Goal: Transaction & Acquisition: Purchase product/service

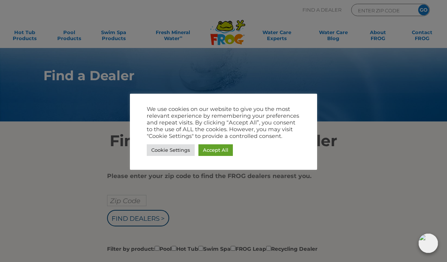
click at [216, 148] on link "Accept All" at bounding box center [216, 150] width 34 height 12
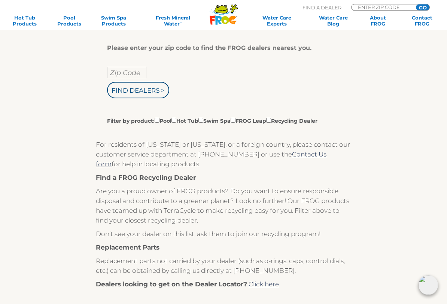
scroll to position [140, 0]
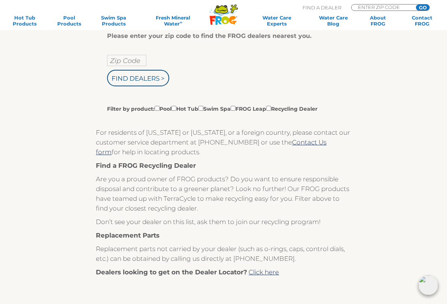
click at [157, 111] on input "Filter by product: Pool Hot Tub Swim Spa FROG Leap Recycling Dealer" at bounding box center [157, 108] width 5 height 5
checkbox input "true"
click at [126, 65] on input "Zip Code" at bounding box center [126, 60] width 39 height 11
type input "Zip Code"
click at [131, 66] on input "text" at bounding box center [126, 60] width 39 height 11
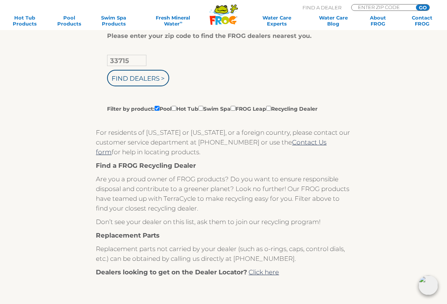
type input "33715"
click at [156, 82] on input "Find Dealers >" at bounding box center [138, 78] width 62 height 16
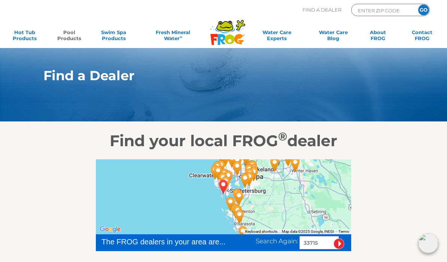
click at [69, 43] on link "Pool Products" at bounding box center [69, 36] width 34 height 15
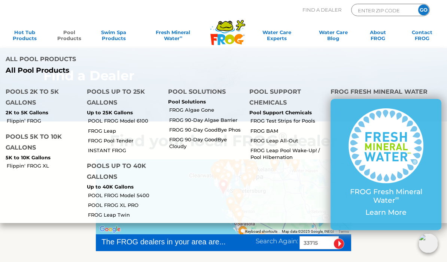
click at [40, 136] on h4 "Pools 5K to 10K Gallons" at bounding box center [41, 143] width 70 height 24
click at [35, 163] on link "Flippin' FROG XL" at bounding box center [44, 165] width 75 height 7
